Goal: Information Seeking & Learning: Stay updated

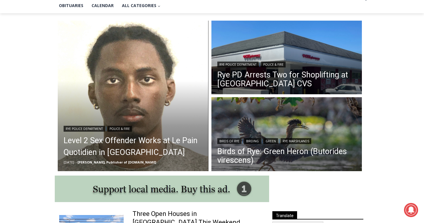
scroll to position [147, 0]
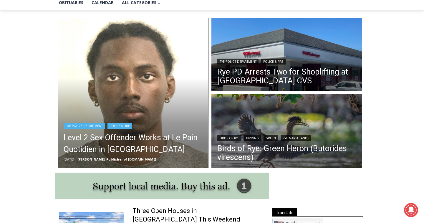
click at [102, 79] on img "Read More Level 2 Sex Offender Works at Le Pain Quotidien in Rye" at bounding box center [133, 93] width 151 height 151
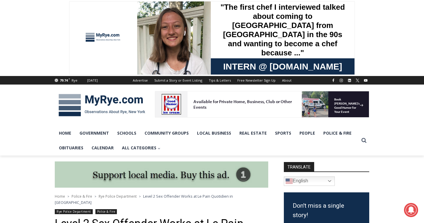
scroll to position [1, 0]
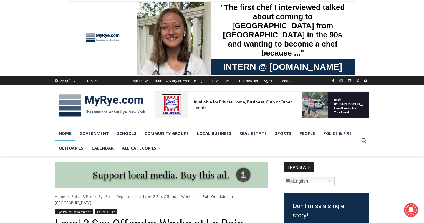
click at [64, 134] on link "Home" at bounding box center [65, 133] width 21 height 15
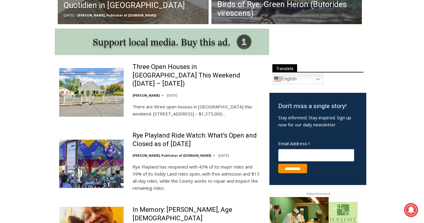
scroll to position [263, 0]
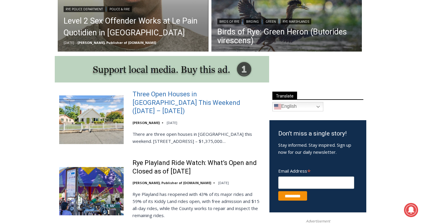
click at [170, 96] on link "Three Open Houses in Rye This Weekend (August 16 – 17)" at bounding box center [196, 102] width 129 height 25
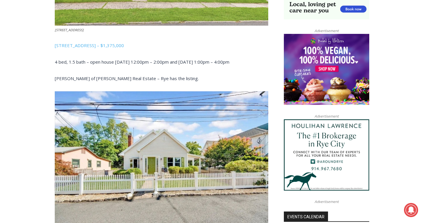
scroll to position [430, 0]
